Goal: Information Seeking & Learning: Check status

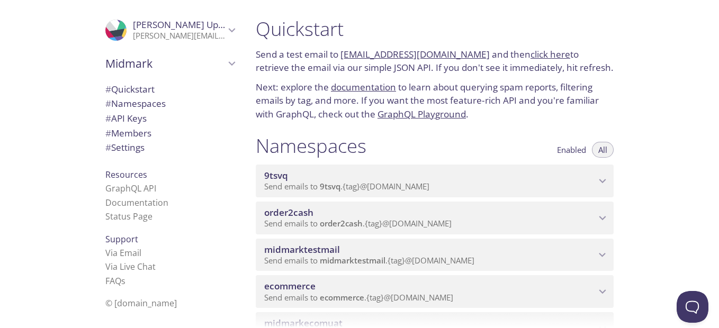
scroll to position [147, 0]
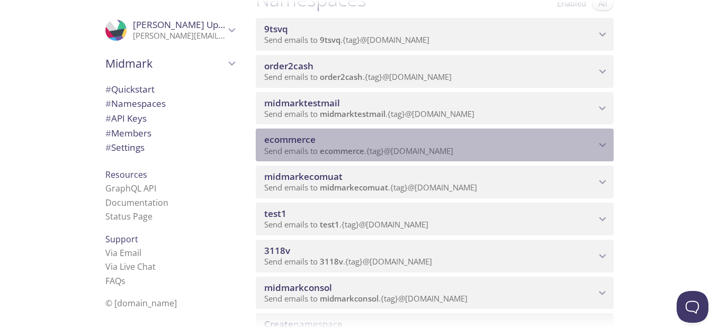
click at [364, 138] on span "ecommerce" at bounding box center [429, 140] width 331 height 12
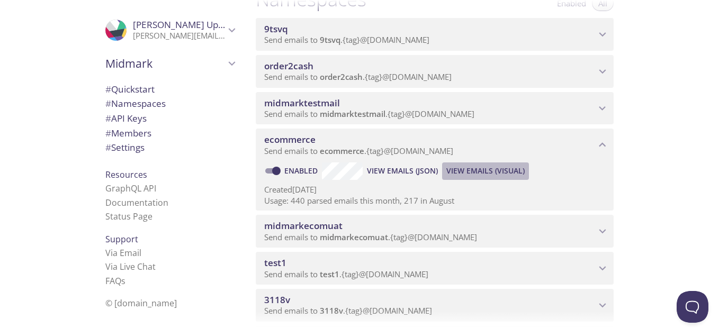
click at [463, 172] on span "View Emails (Visual)" at bounding box center [485, 171] width 78 height 13
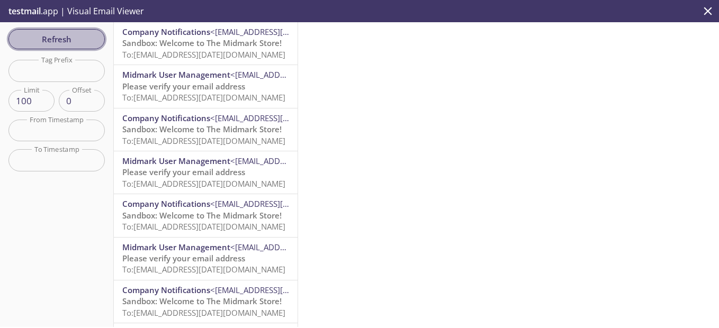
click at [76, 38] on span "Refresh" at bounding box center [56, 39] width 79 height 14
click at [51, 32] on span "Refresh" at bounding box center [56, 39] width 79 height 14
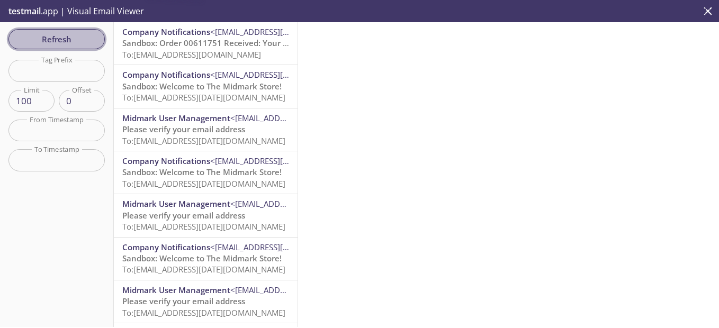
click at [51, 32] on span "Refresh" at bounding box center [56, 39] width 79 height 14
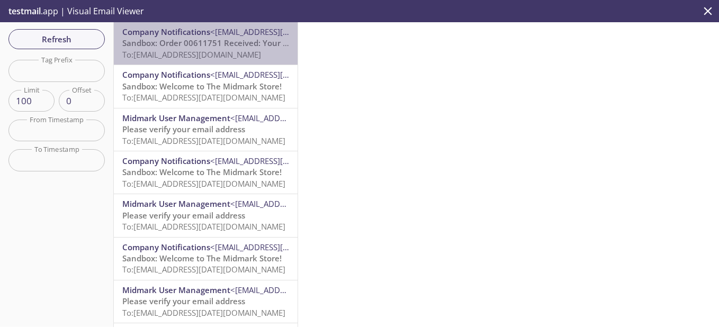
click at [227, 48] on span "Sandbox: Order 00611751 Received: Your order is being processed!" at bounding box center [249, 43] width 255 height 11
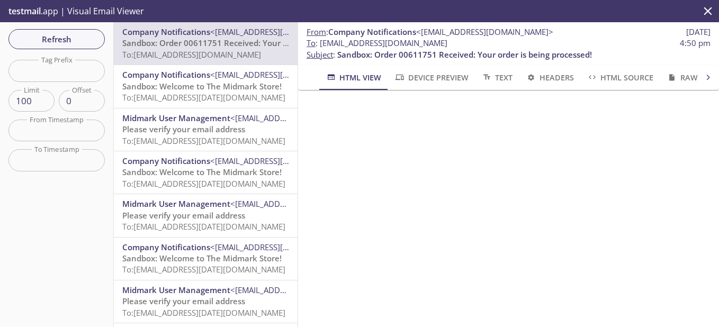
scroll to position [342, 0]
